Goal: Task Accomplishment & Management: Manage account settings

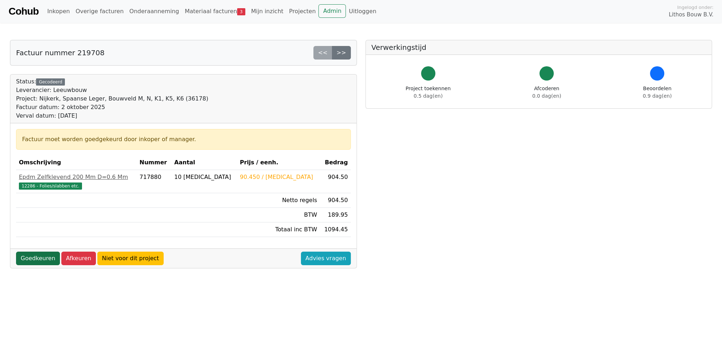
click at [39, 258] on link "Goedkeuren" at bounding box center [38, 259] width 44 height 14
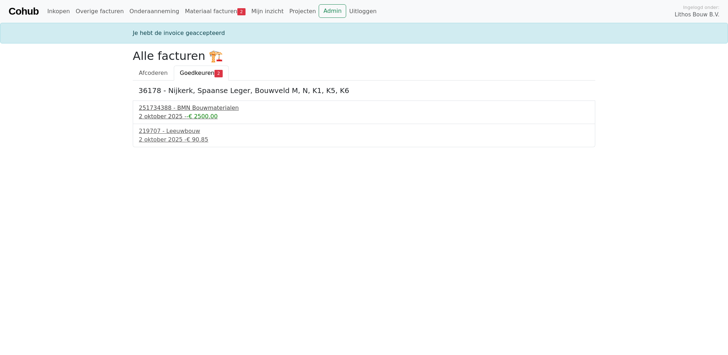
click at [179, 110] on div "251734388 - BMN Bouwmaterialen" at bounding box center [364, 108] width 450 height 9
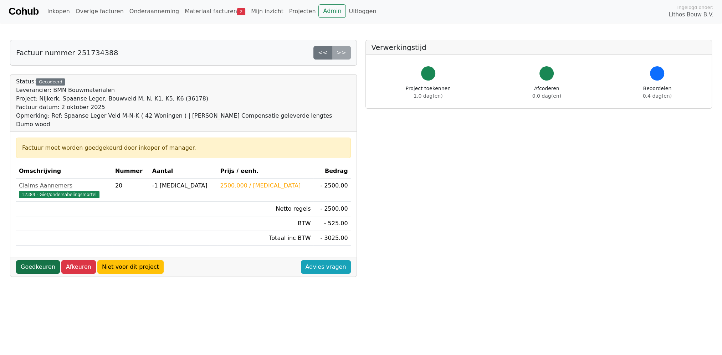
click at [45, 260] on link "Goedkeuren" at bounding box center [38, 267] width 44 height 14
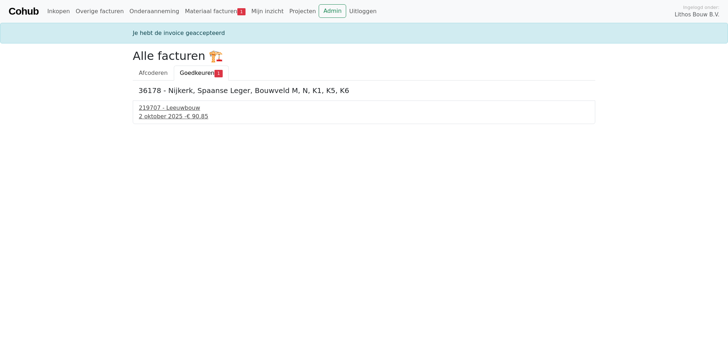
click at [171, 114] on div "2 oktober 2025 - € 90.85" at bounding box center [364, 116] width 450 height 9
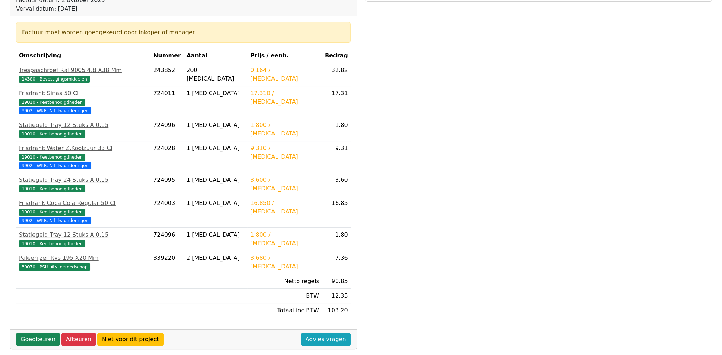
scroll to position [119, 0]
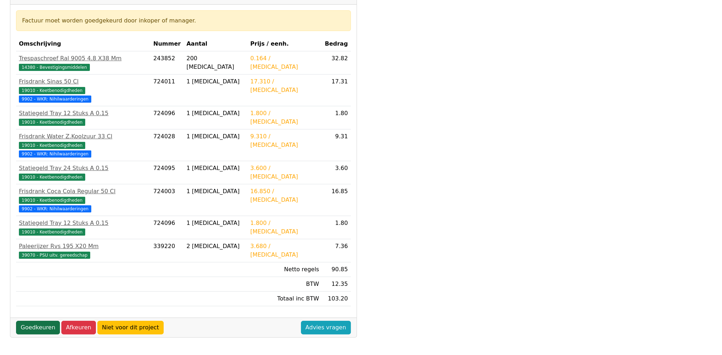
click at [41, 321] on link "Goedkeuren" at bounding box center [38, 328] width 44 height 14
